Goal: Task Accomplishment & Management: Complete application form

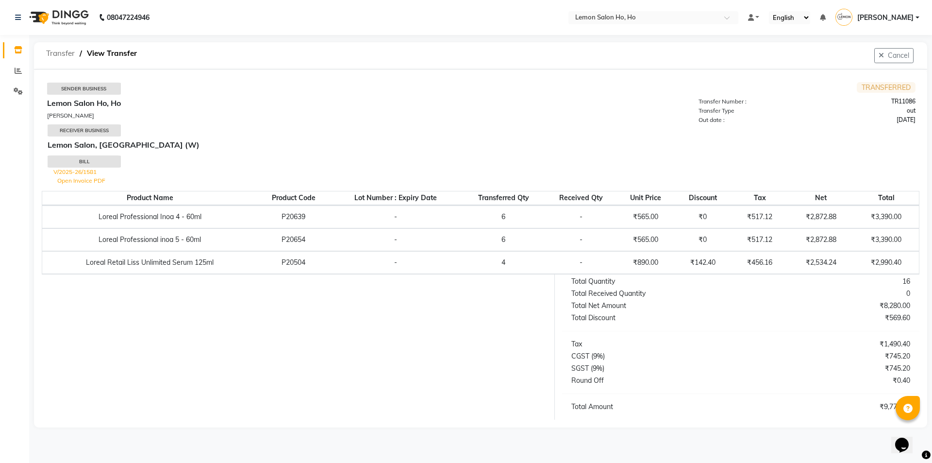
click at [66, 55] on span "Transfer" at bounding box center [60, 53] width 38 height 17
select select "sender"
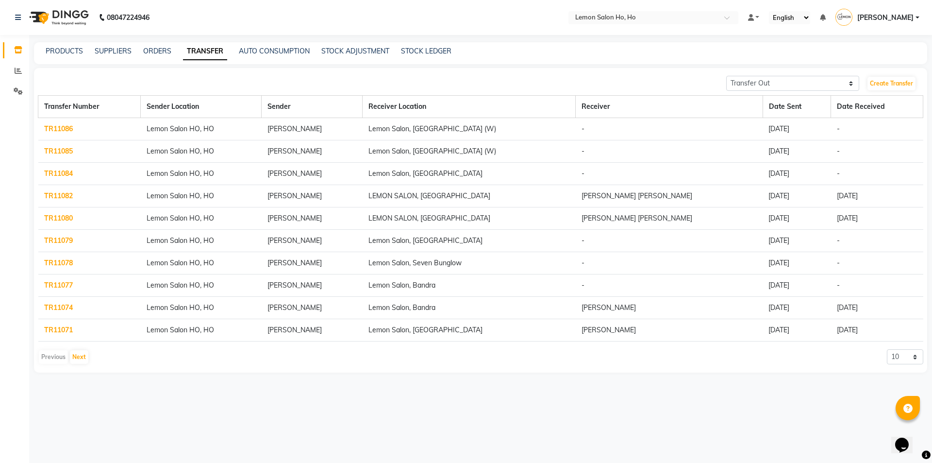
click at [151, 55] on div "ORDERS" at bounding box center [157, 51] width 28 height 10
click at [154, 49] on link "ORDERS" at bounding box center [157, 51] width 28 height 9
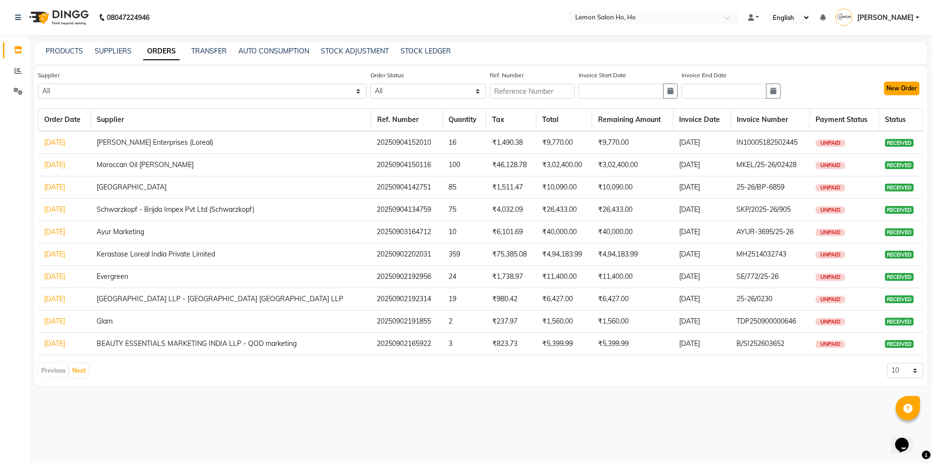
click at [901, 91] on button "New Order" at bounding box center [901, 89] width 35 height 14
select select "true"
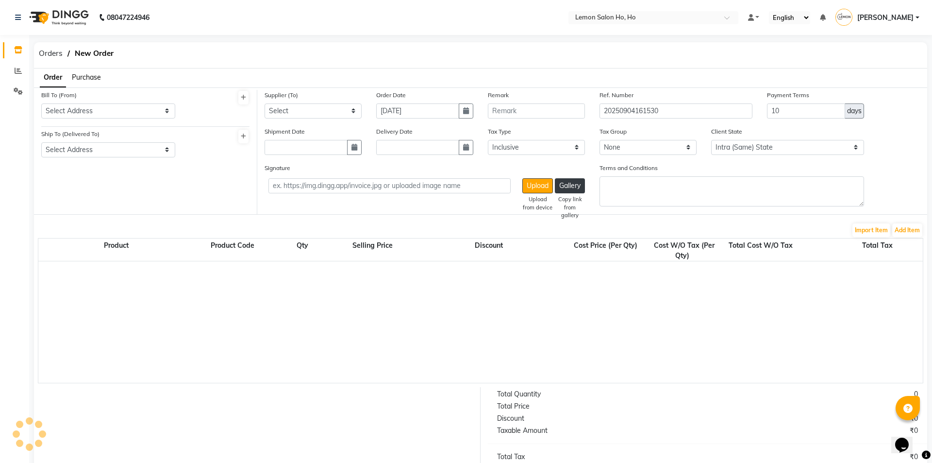
select select "2069"
click at [83, 78] on span "Purchase" at bounding box center [86, 77] width 29 height 9
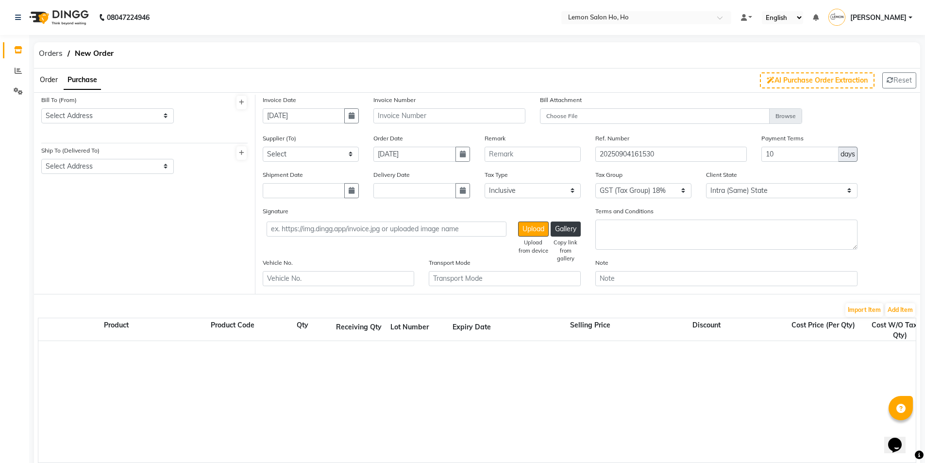
click at [95, 123] on div "Bill To (From) Select Address shop no-1 [GEOGRAPHIC_DATA] near [GEOGRAPHIC_DATA…" at bounding box center [107, 113] width 147 height 36
click at [97, 117] on select "Select Address shop [GEOGRAPHIC_DATA] [GEOGRAPHIC_DATA][PERSON_NAME]" at bounding box center [107, 115] width 132 height 15
select select "7"
click at [41, 108] on select "Select Address shop [GEOGRAPHIC_DATA] [GEOGRAPHIC_DATA][PERSON_NAME]" at bounding box center [107, 115] width 132 height 15
click at [107, 172] on select "Select Address shop no-1 samarth siddhi near [GEOGRAPHIC_DATA] opp [GEOGRAPHIC_…" at bounding box center [107, 166] width 132 height 15
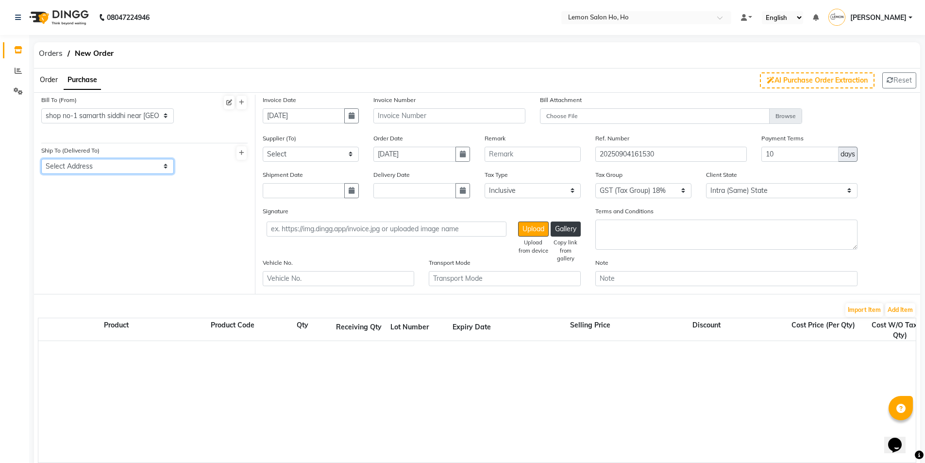
select select "8"
click at [41, 159] on select "Select Address shop no-1 samarth siddhi near [GEOGRAPHIC_DATA] opp [GEOGRAPHIC_…" at bounding box center [107, 166] width 132 height 15
click at [352, 117] on icon "button" at bounding box center [351, 115] width 6 height 7
select select "9"
select select "2025"
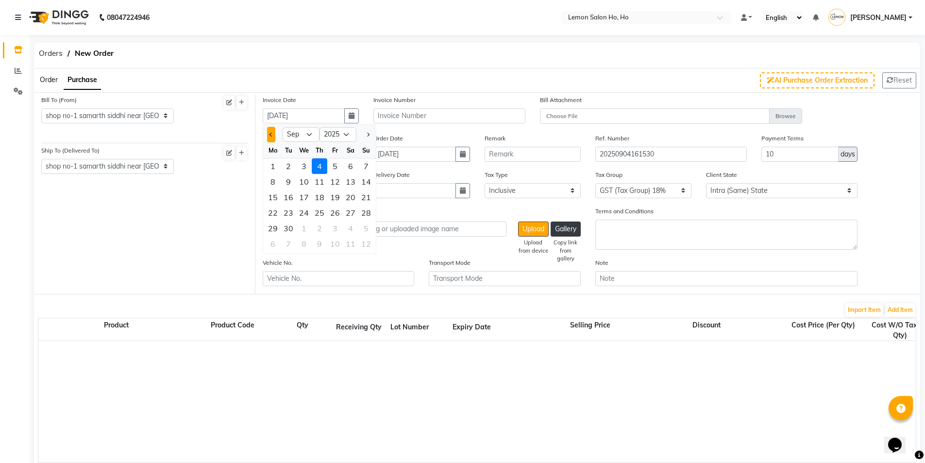
click at [271, 135] on span "Previous month" at bounding box center [271, 134] width 4 height 4
select select "8"
click at [351, 230] on div "30" at bounding box center [351, 228] width 16 height 16
type input "[DATE]"
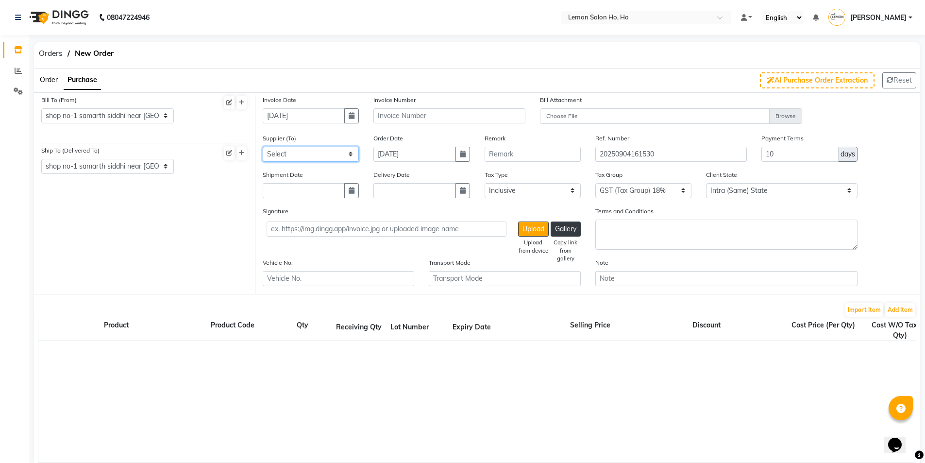
click at [329, 156] on select "Select [PERSON_NAME] Enterprises (Loreal) Narayan Sales Agency Osp Healthcare R…" at bounding box center [311, 154] width 96 height 15
select select "138"
click at [263, 147] on select "Select [PERSON_NAME] Enterprises (Loreal) Narayan Sales Agency Osp Healthcare R…" at bounding box center [311, 154] width 96 height 15
click at [345, 193] on button "button" at bounding box center [351, 190] width 15 height 15
select select "9"
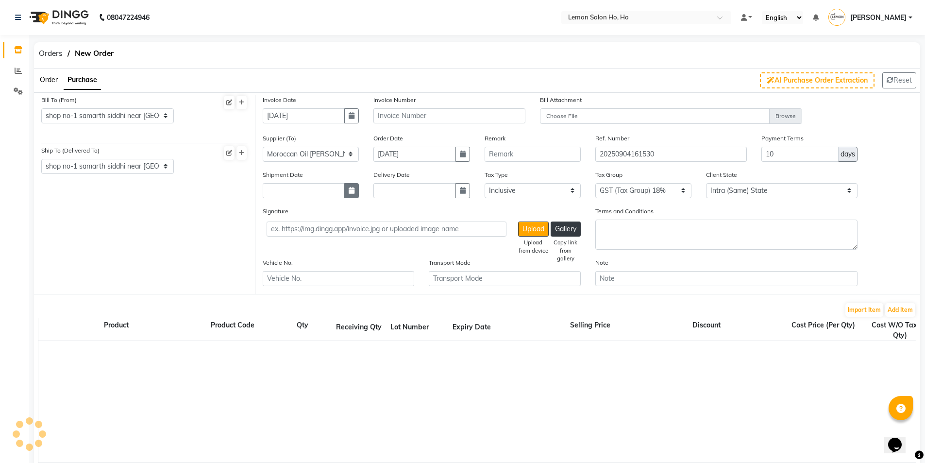
select select "2025"
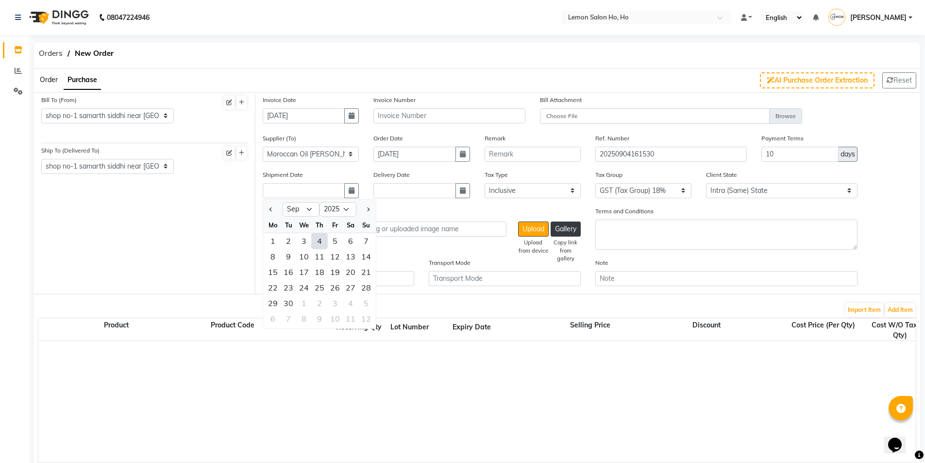
click at [315, 242] on div "4" at bounding box center [320, 241] width 16 height 16
type input "[DATE]"
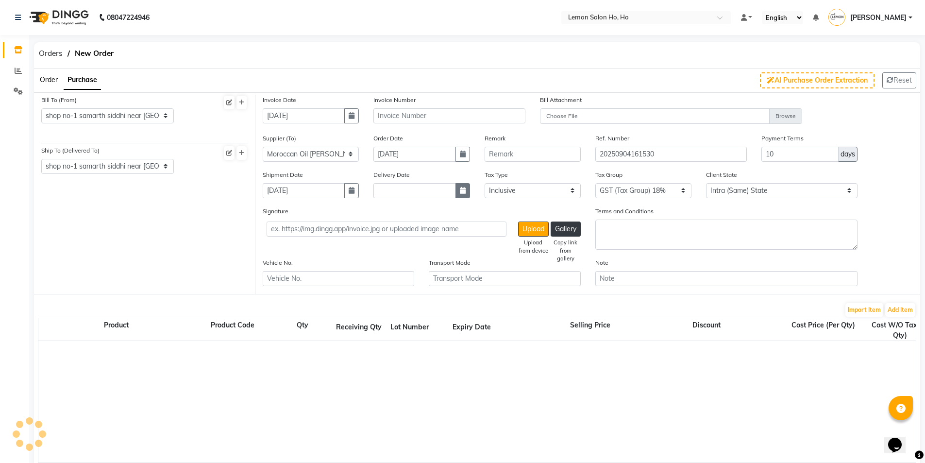
click at [463, 188] on icon "button" at bounding box center [463, 190] width 6 height 7
select select "9"
select select "2025"
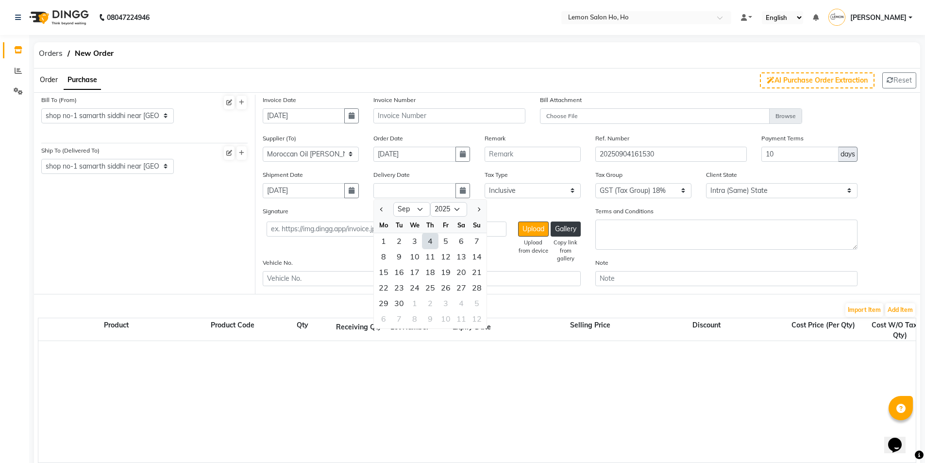
click at [430, 238] on div "4" at bounding box center [430, 241] width 16 height 16
type input "[DATE]"
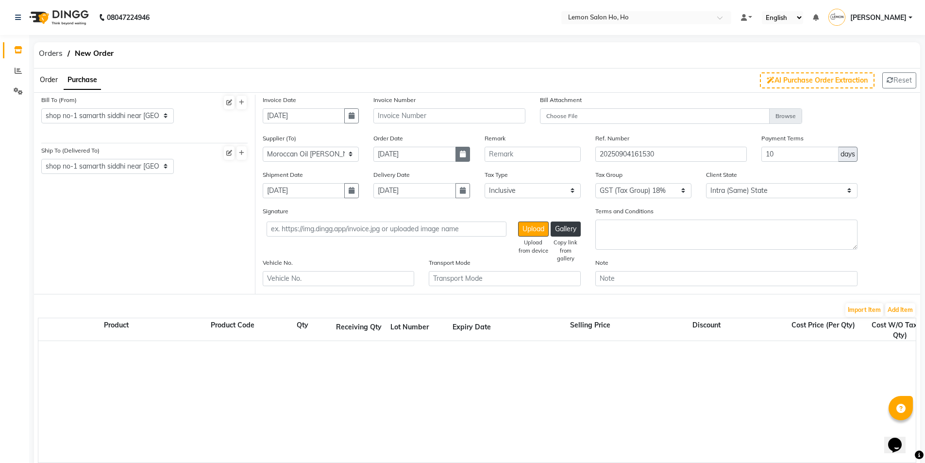
click at [463, 159] on button "button" at bounding box center [462, 154] width 15 height 15
select select "9"
select select "2025"
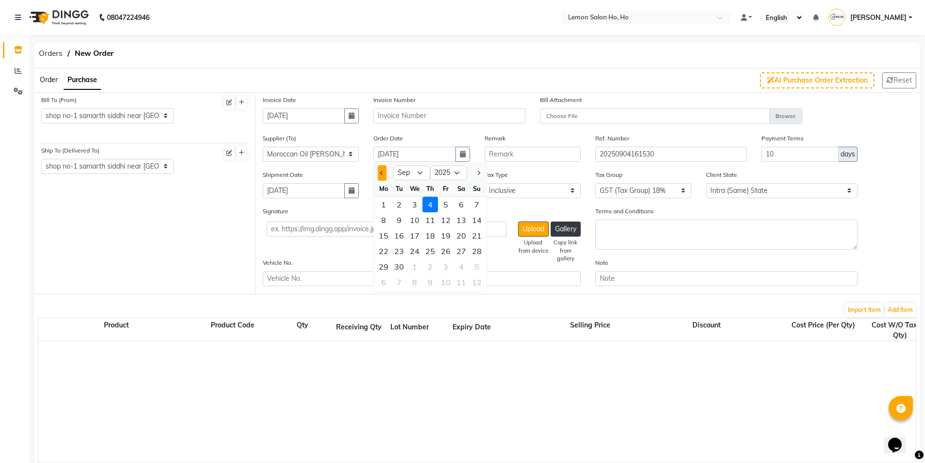
click at [385, 174] on button "Previous month" at bounding box center [382, 173] width 8 height 16
select select "8"
click at [460, 267] on div "30" at bounding box center [461, 267] width 16 height 16
type input "[DATE]"
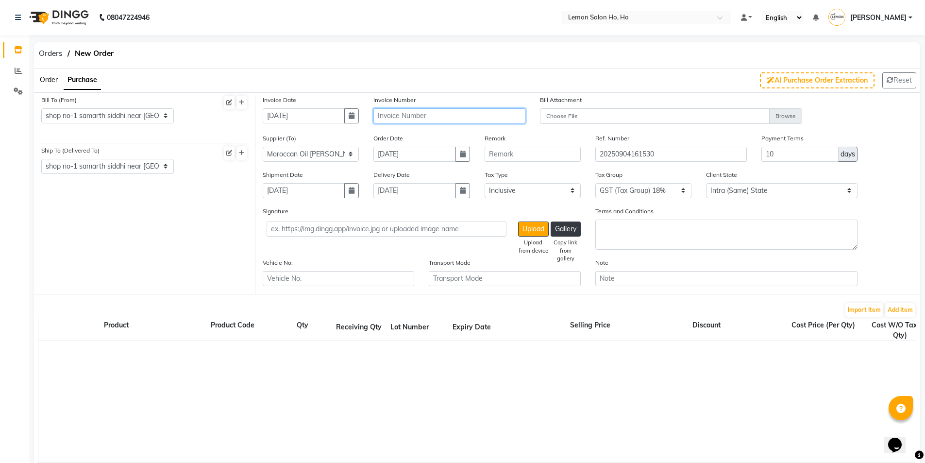
click at [435, 116] on input "text" at bounding box center [448, 115] width 151 height 15
type input "MKEL/25-26/02577"
click at [896, 314] on button "Add Item" at bounding box center [900, 310] width 30 height 14
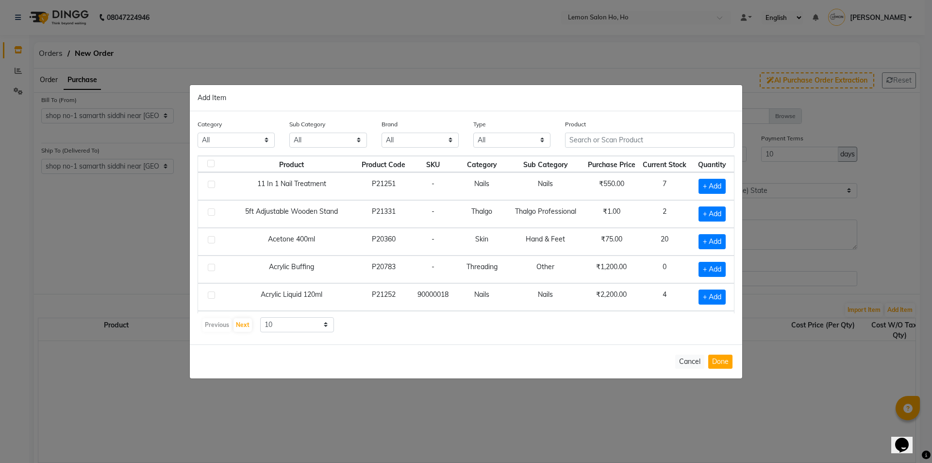
click at [604, 132] on div "Product" at bounding box center [649, 133] width 169 height 29
click at [601, 138] on input "text" at bounding box center [649, 139] width 169 height 15
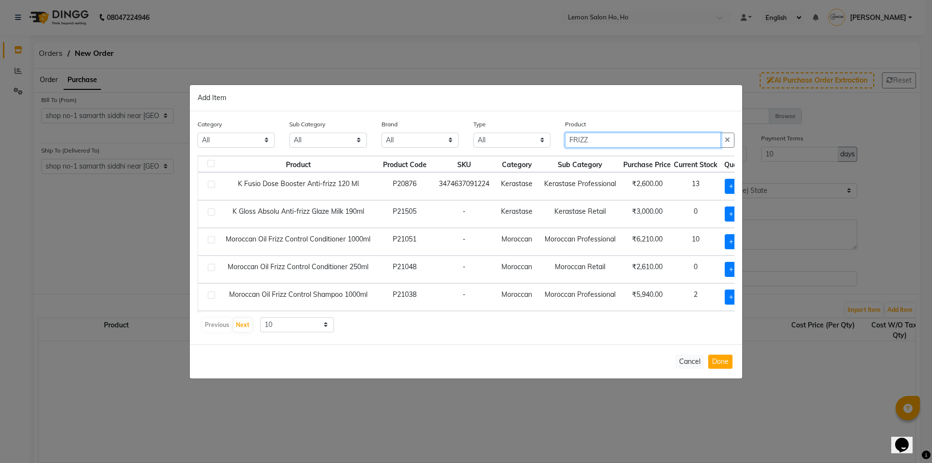
type input "FRIZZ"
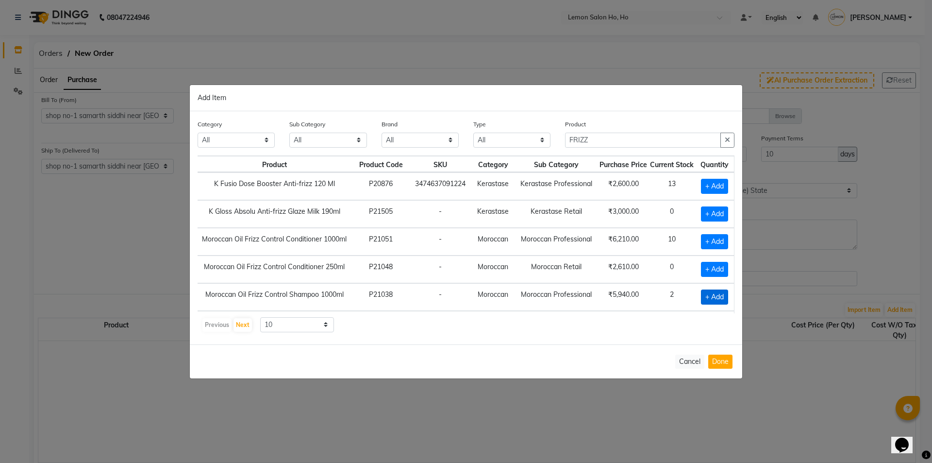
click at [706, 298] on span "+ Add" at bounding box center [714, 296] width 27 height 15
checkbox input "true"
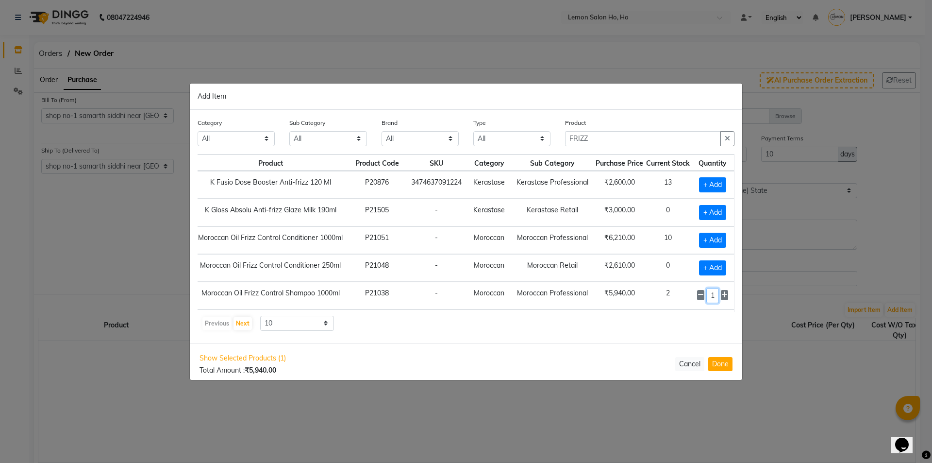
click at [711, 295] on input "1" at bounding box center [712, 295] width 13 height 15
type input "30"
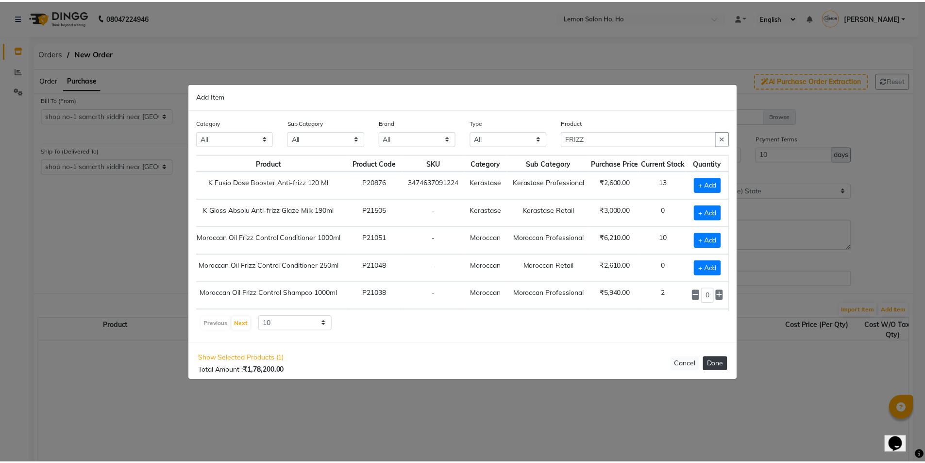
scroll to position [0, 0]
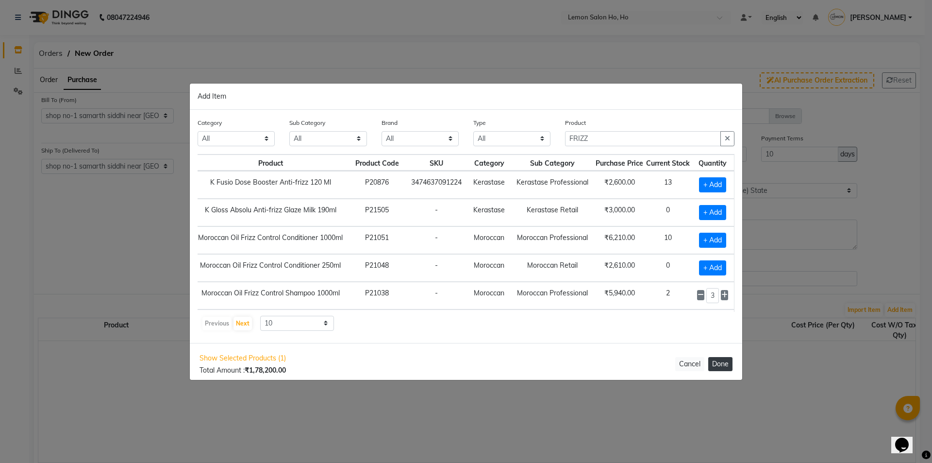
click at [720, 364] on button "Done" at bounding box center [720, 364] width 24 height 14
select select "2069"
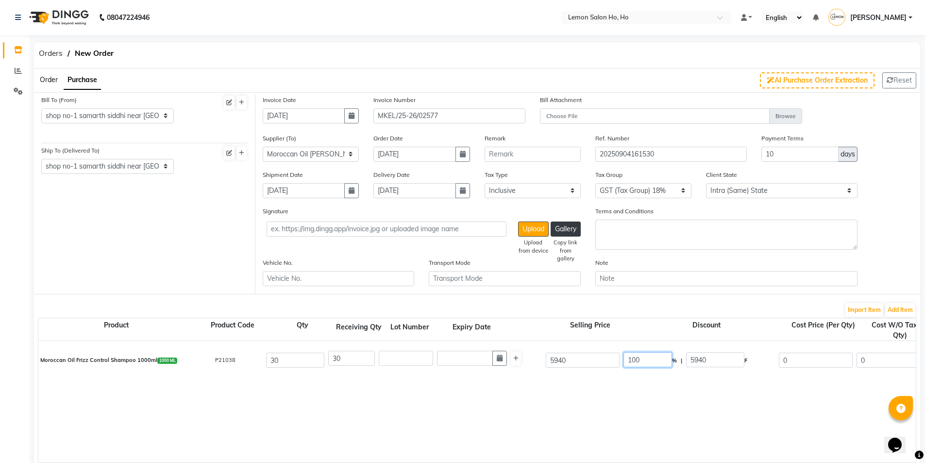
click at [633, 361] on input "100" at bounding box center [647, 359] width 49 height 15
type input "30"
type input "1782"
type input "4158"
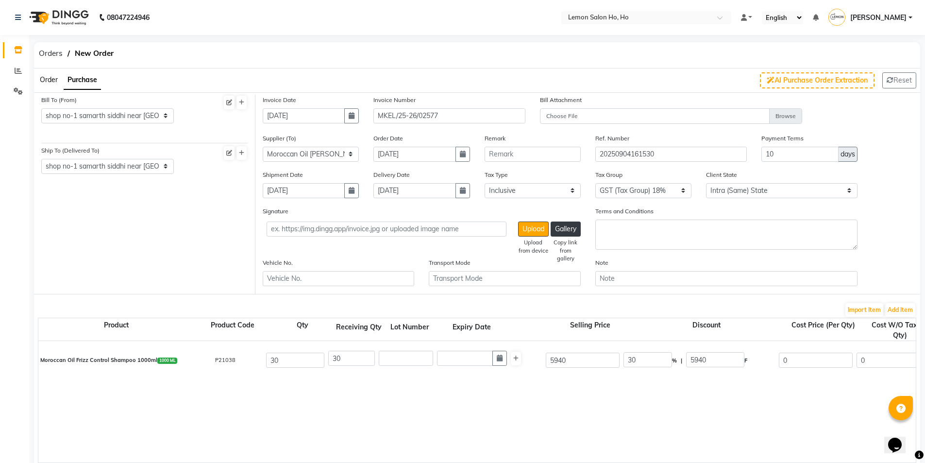
type input "3523.73"
type input "105711.9"
type input "19028.14"
type input "124740.04"
click at [608, 386] on div "Moroccan Oil Frizz Control Shampoo 1000ml 1000 ML P21038 30 30 5940 30 % | 1782…" at bounding box center [915, 401] width 1754 height 121
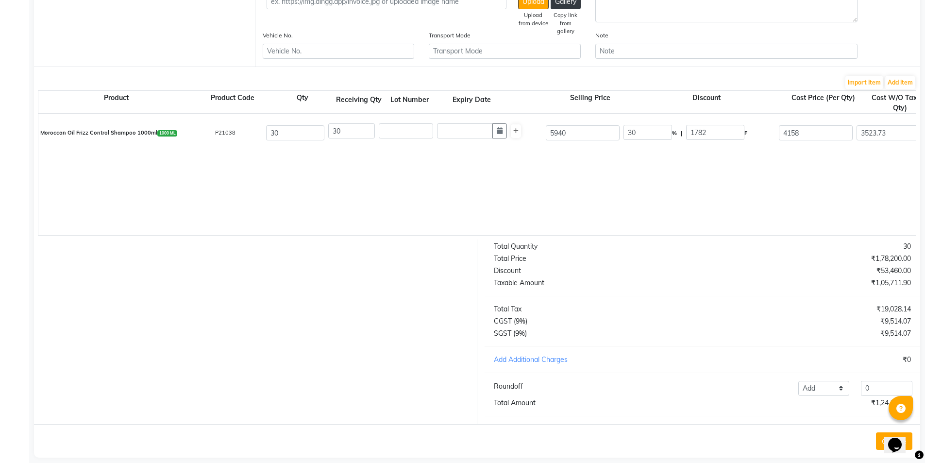
scroll to position [246, 0]
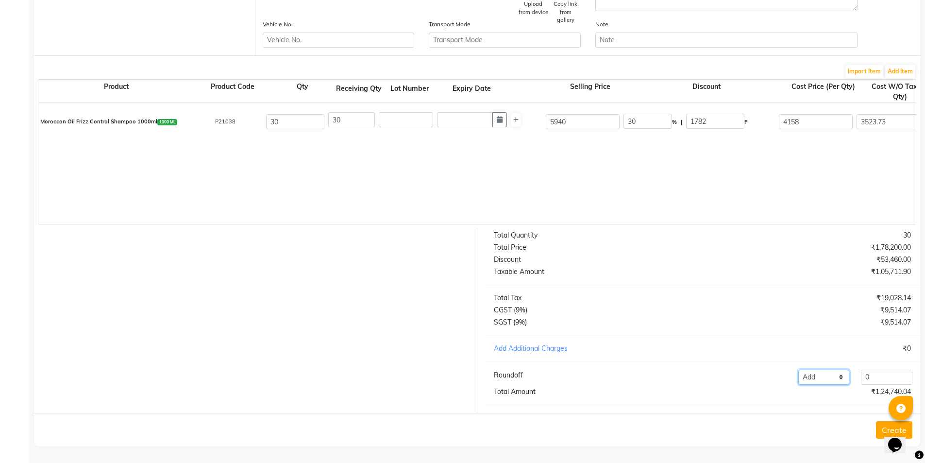
click at [824, 374] on select "Add Reduce" at bounding box center [823, 376] width 51 height 15
select select "reduce"
click at [798, 369] on select "Add Reduce" at bounding box center [823, 376] width 51 height 15
click at [886, 376] on input "0" at bounding box center [885, 376] width 51 height 15
type input "0.04"
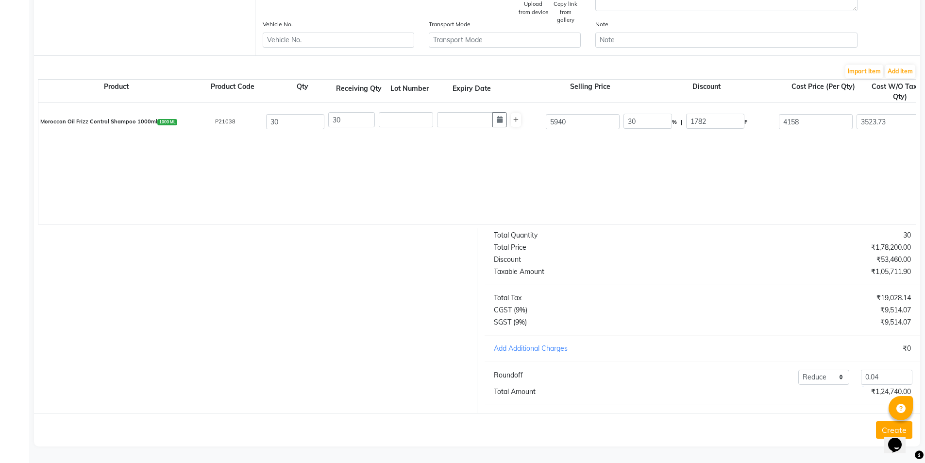
click at [879, 427] on button "Create" at bounding box center [894, 429] width 36 height 17
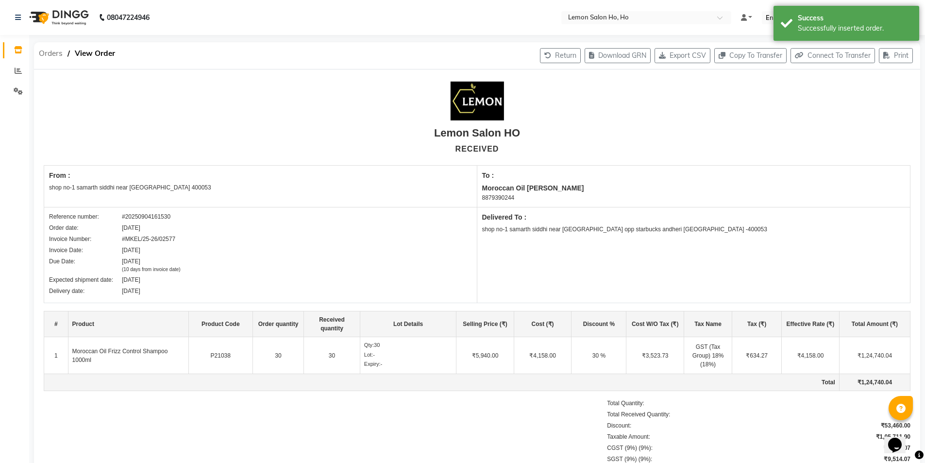
click at [44, 52] on span "Orders" at bounding box center [50, 53] width 33 height 17
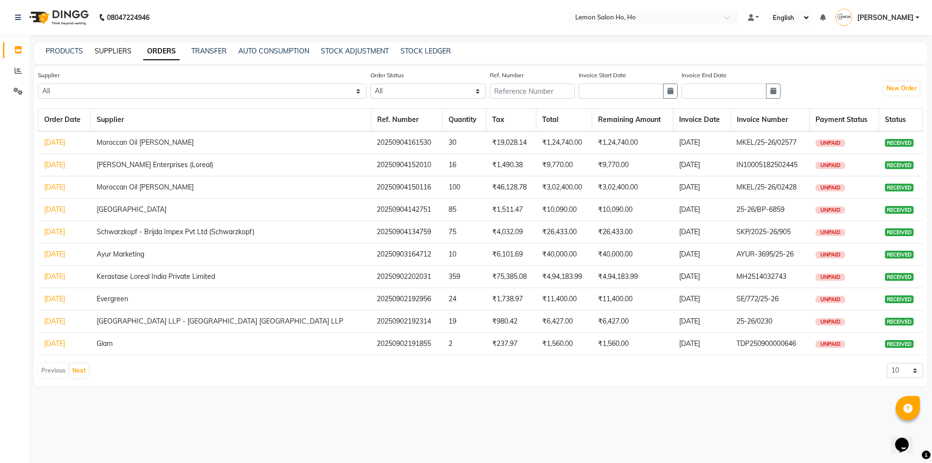
click at [129, 49] on link "SUPPLIERS" at bounding box center [113, 51] width 37 height 9
